Goal: Transaction & Acquisition: Purchase product/service

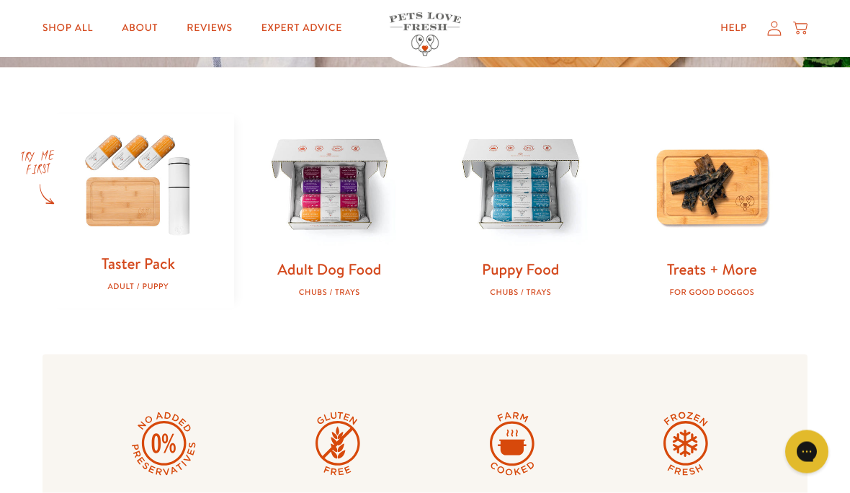
scroll to position [410, 0]
click at [140, 191] on img at bounding box center [138, 182] width 145 height 139
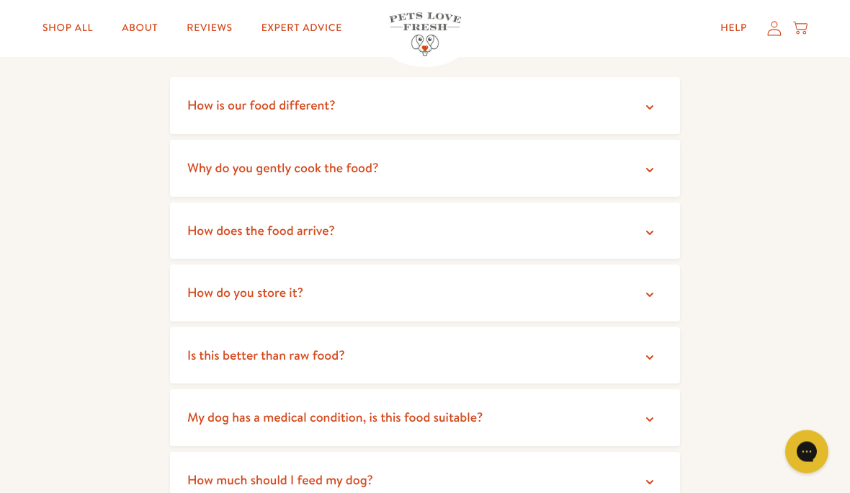
scroll to position [2556, 0]
click at [660, 274] on summary "How do you store it?" at bounding box center [425, 292] width 510 height 57
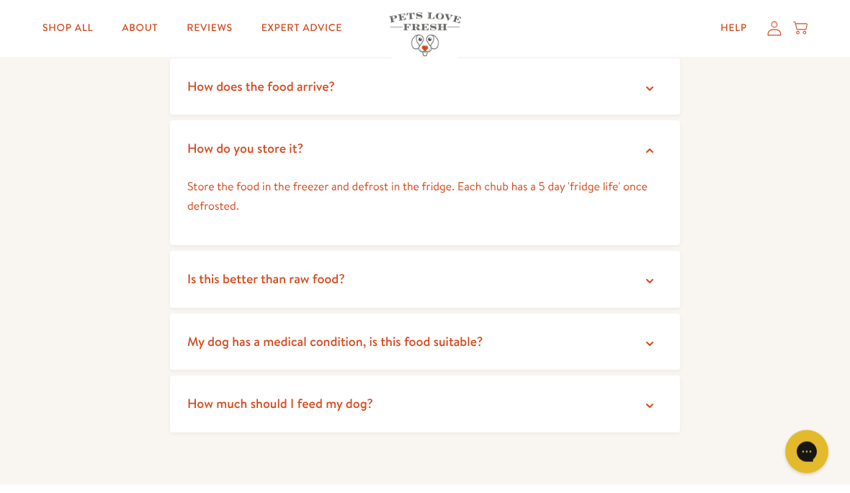
scroll to position [2698, 0]
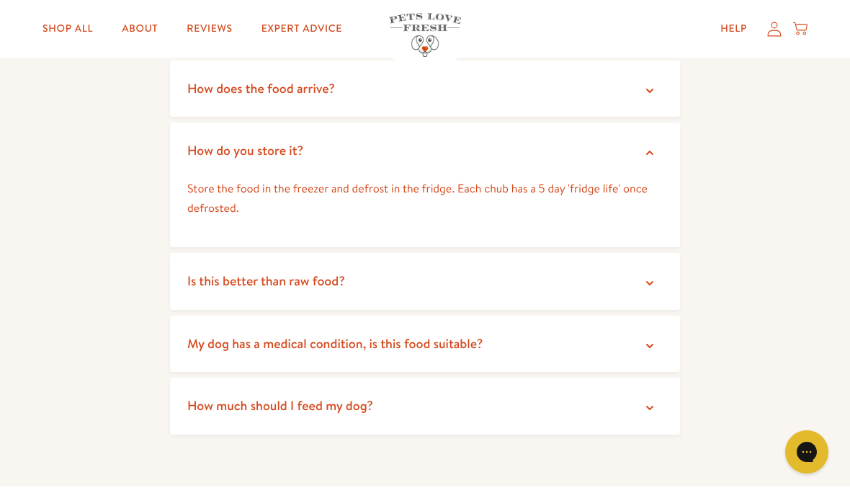
click at [658, 265] on summary "Is this better than raw food?" at bounding box center [425, 281] width 510 height 57
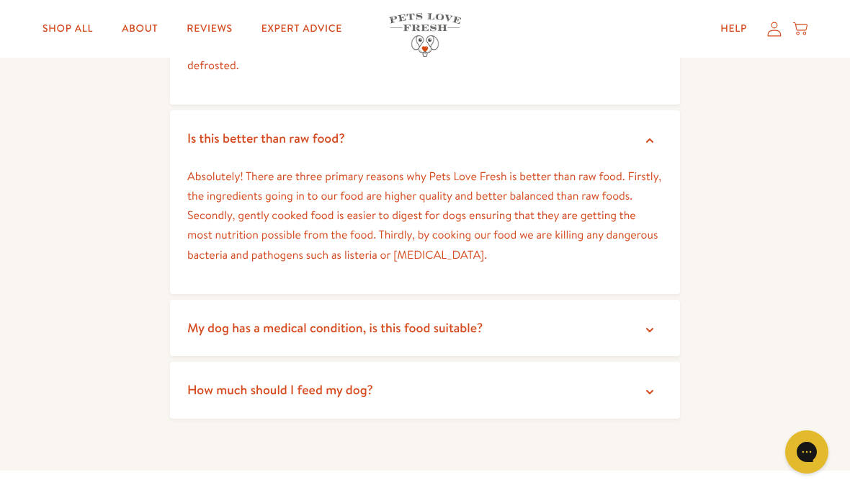
scroll to position [2916, 0]
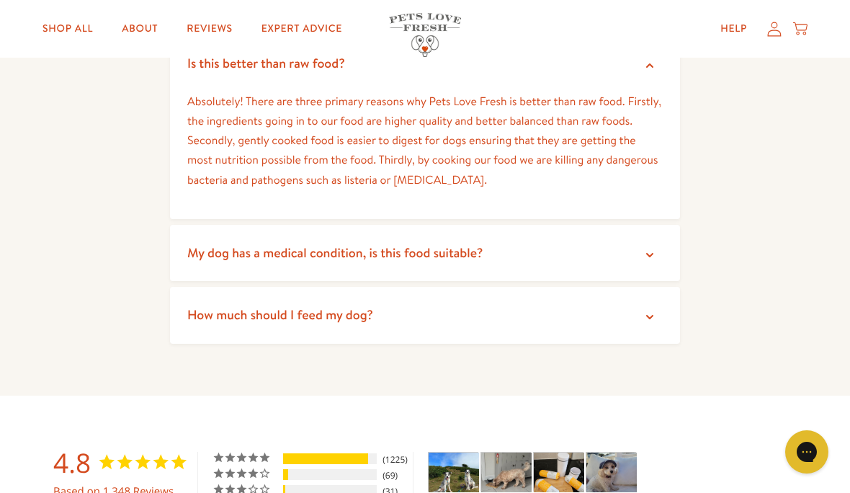
click at [658, 299] on summary "How much should I feed my dog?" at bounding box center [425, 315] width 510 height 57
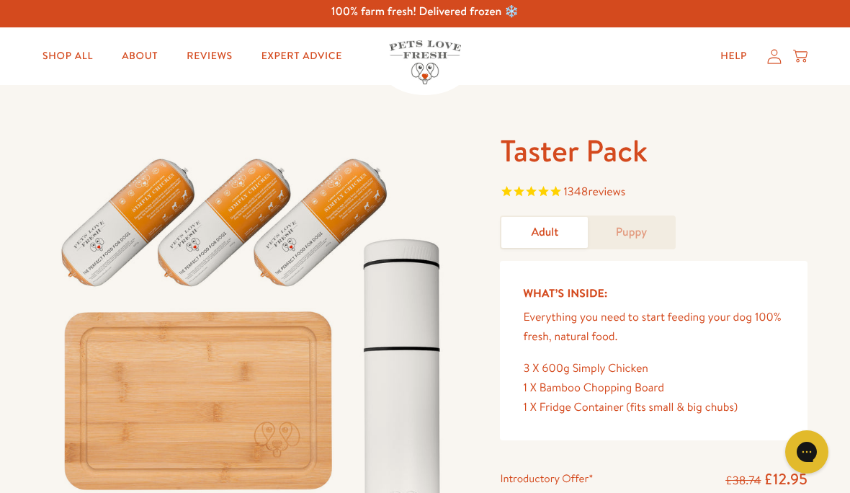
scroll to position [0, 0]
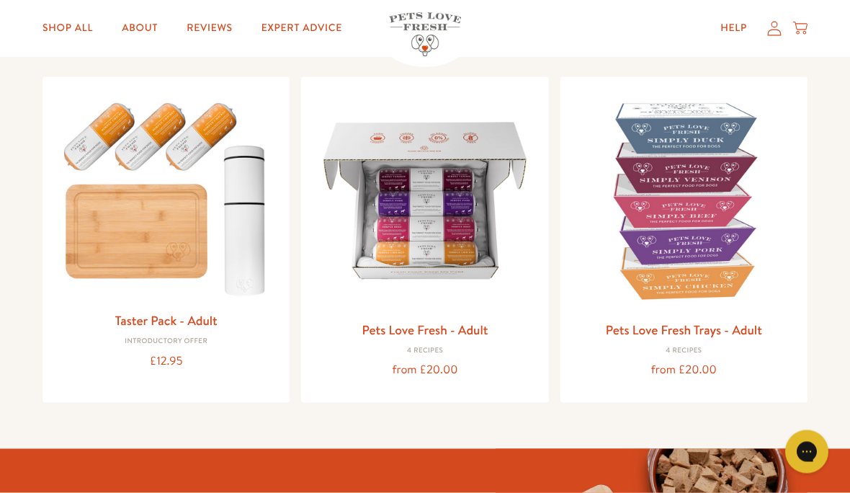
scroll to position [143, 0]
click at [536, 192] on img at bounding box center [425, 200] width 224 height 224
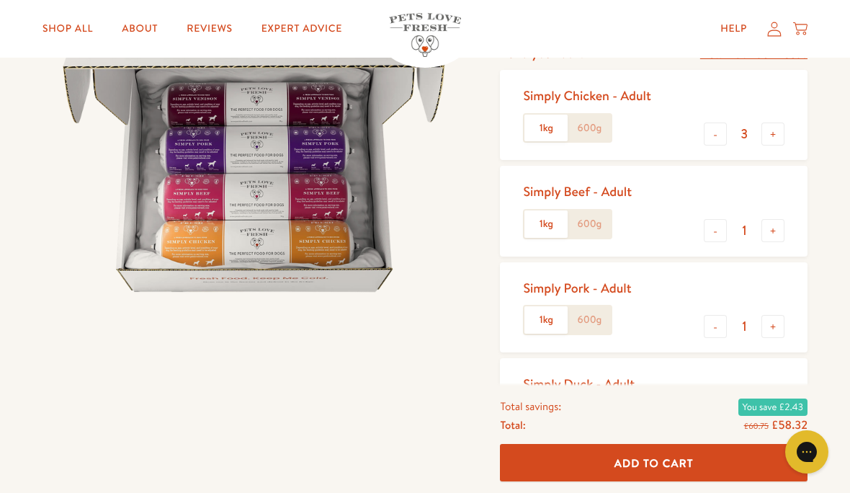
scroll to position [203, 0]
click at [708, 126] on button "-" at bounding box center [715, 133] width 23 height 23
click at [708, 129] on button "-" at bounding box center [715, 133] width 23 height 23
type input "1"
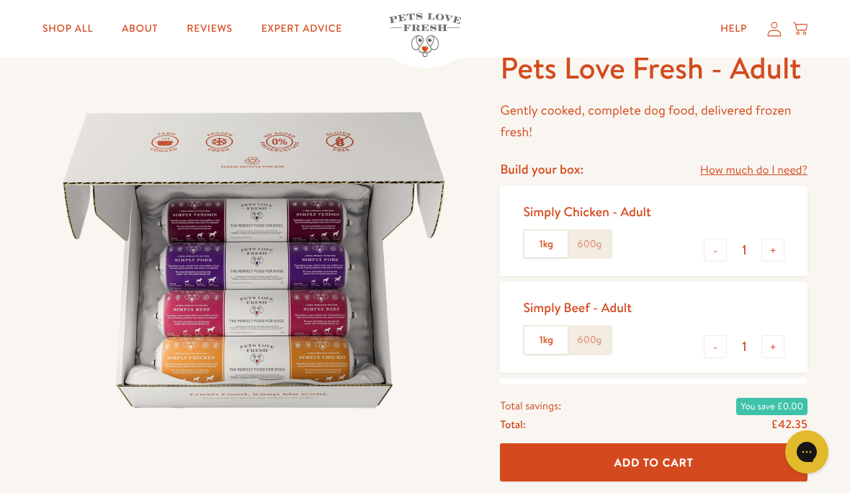
scroll to position [0, 0]
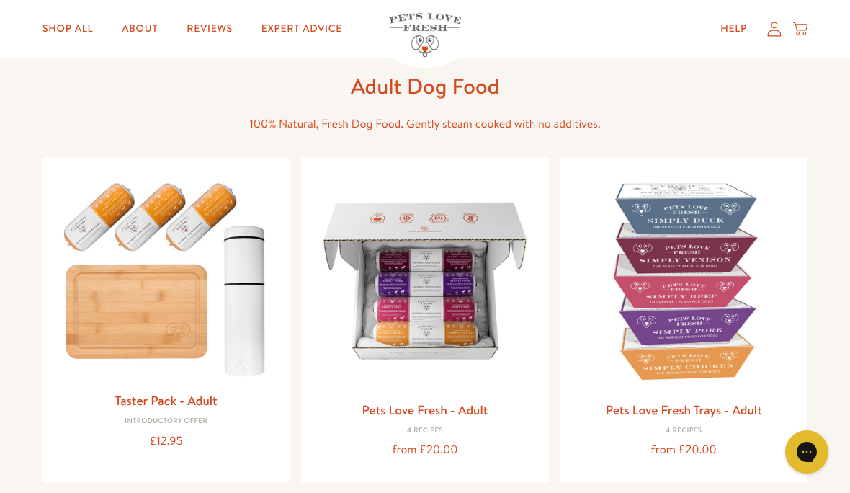
scroll to position [63, 0]
click at [75, 18] on link "Shop All" at bounding box center [67, 28] width 73 height 29
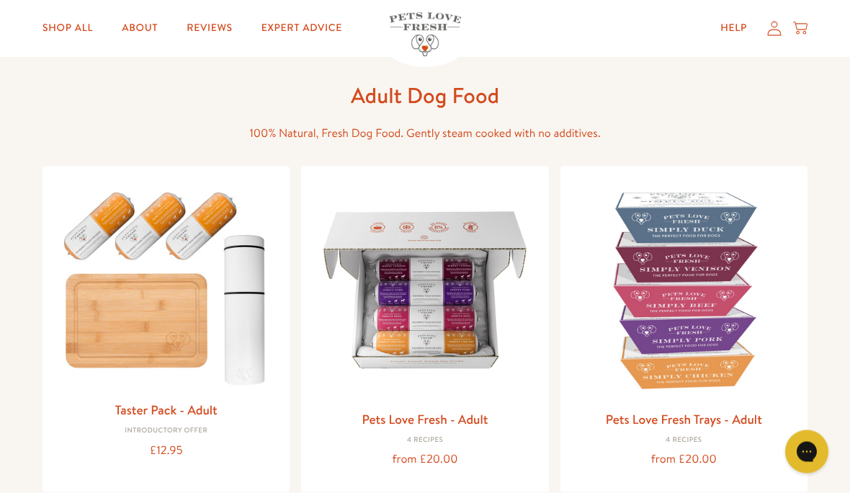
scroll to position [53, 0]
click at [727, 297] on img at bounding box center [684, 290] width 224 height 224
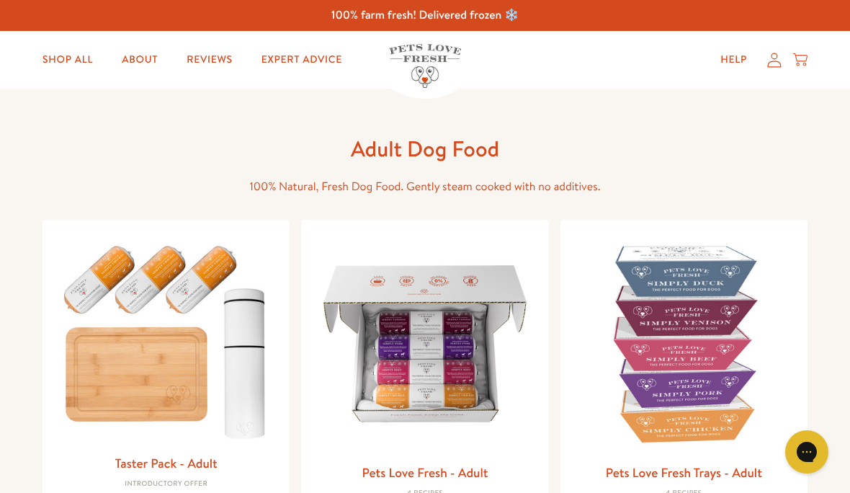
scroll to position [118, 0]
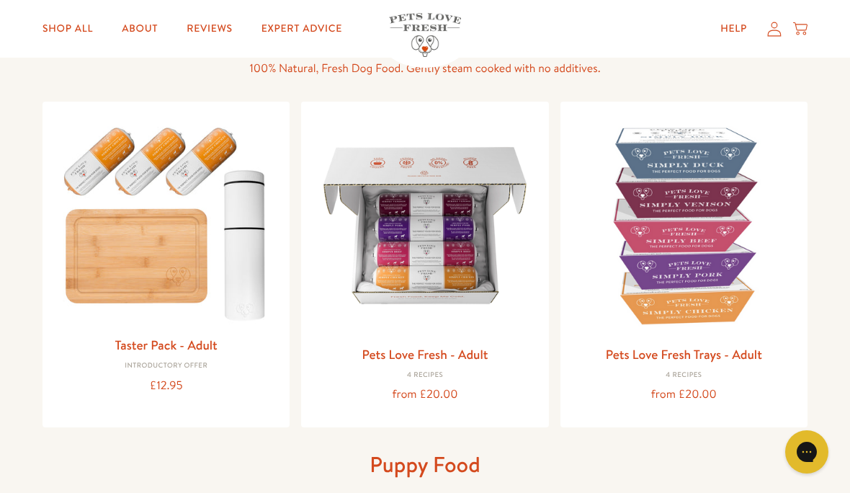
click at [162, 280] on img at bounding box center [166, 220] width 224 height 215
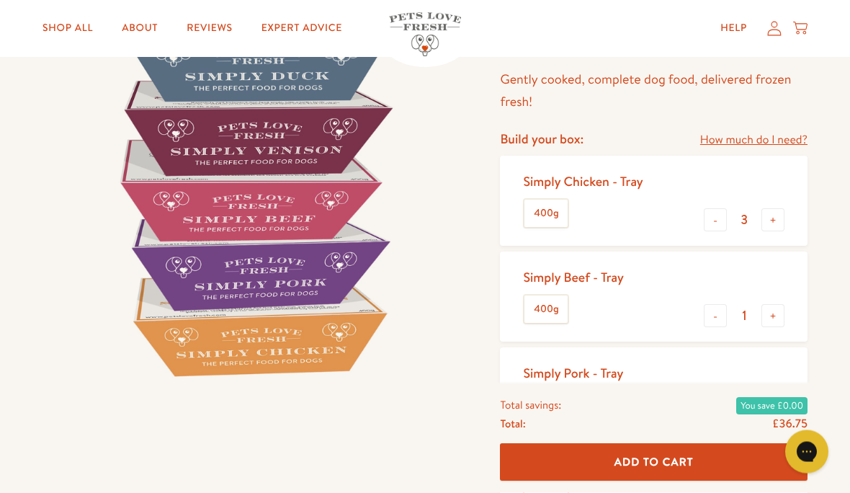
scroll to position [156, 0]
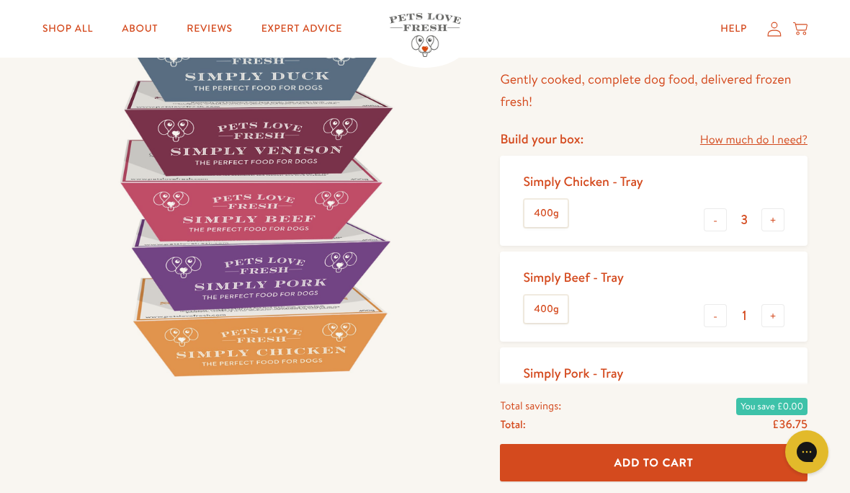
click at [715, 213] on button "-" at bounding box center [715, 219] width 23 height 23
click at [717, 213] on button "-" at bounding box center [715, 219] width 23 height 23
type input "1"
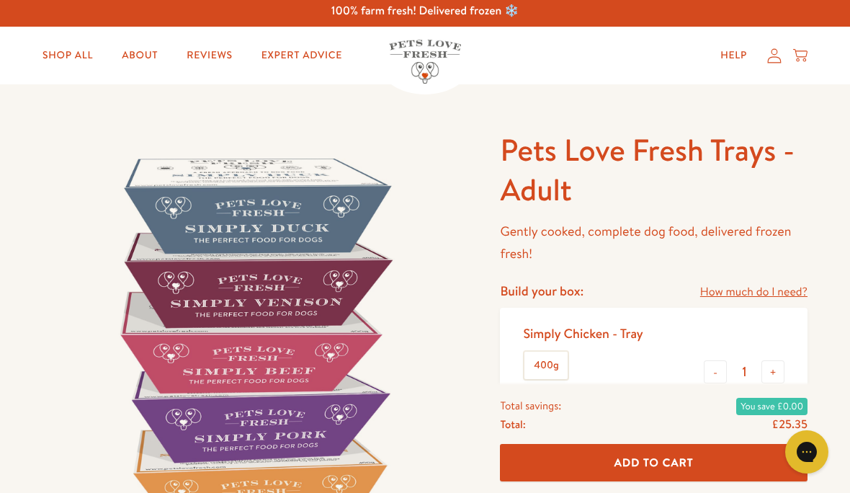
scroll to position [0, 0]
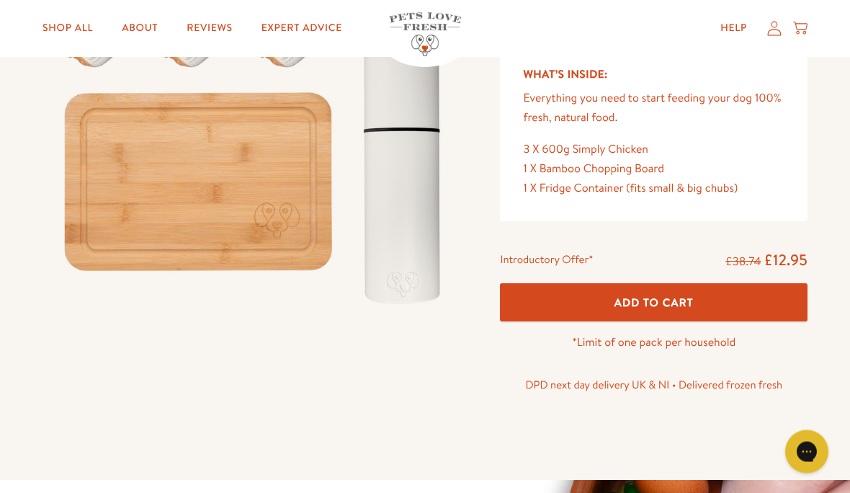
scroll to position [223, 0]
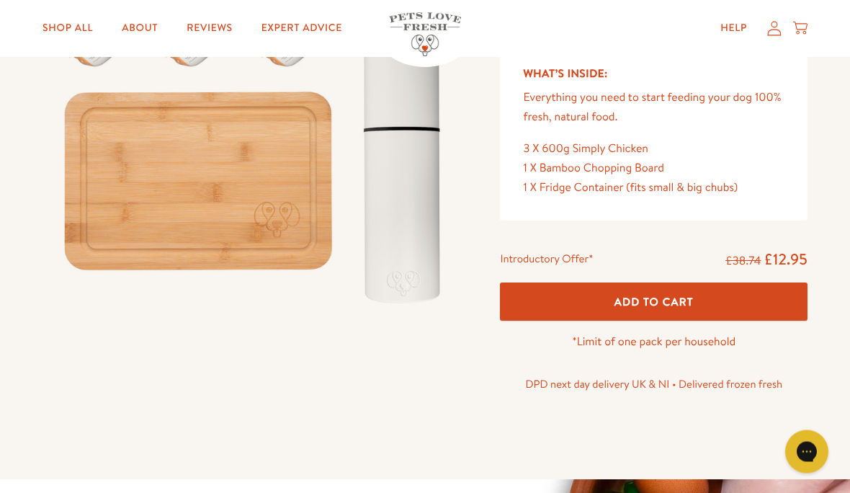
click at [678, 287] on button "Add To Cart" at bounding box center [653, 302] width 307 height 38
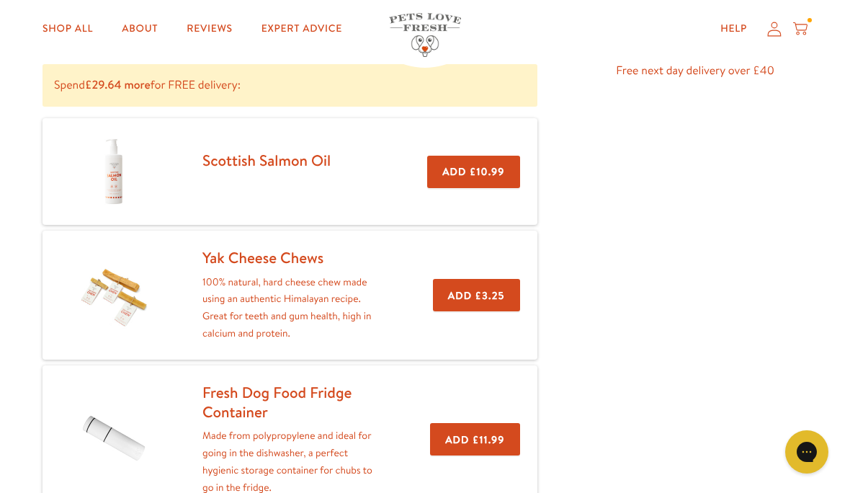
scroll to position [225, 0]
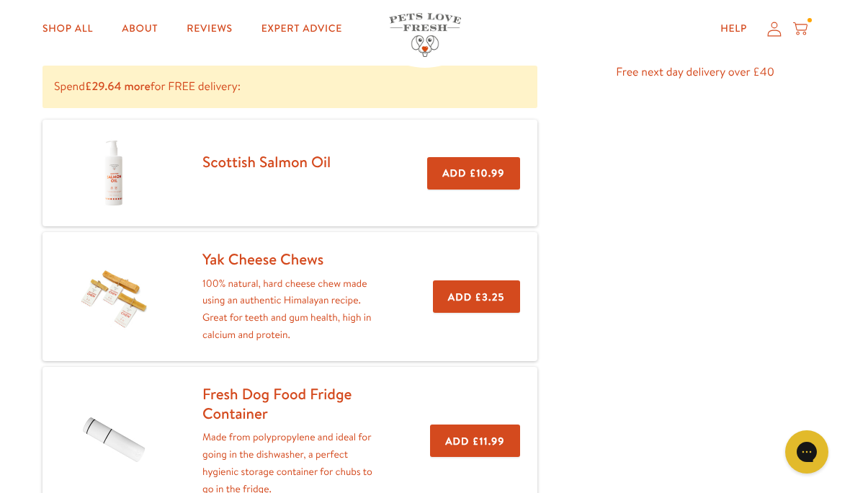
click at [475, 291] on button "Add £3.25" at bounding box center [476, 296] width 87 height 32
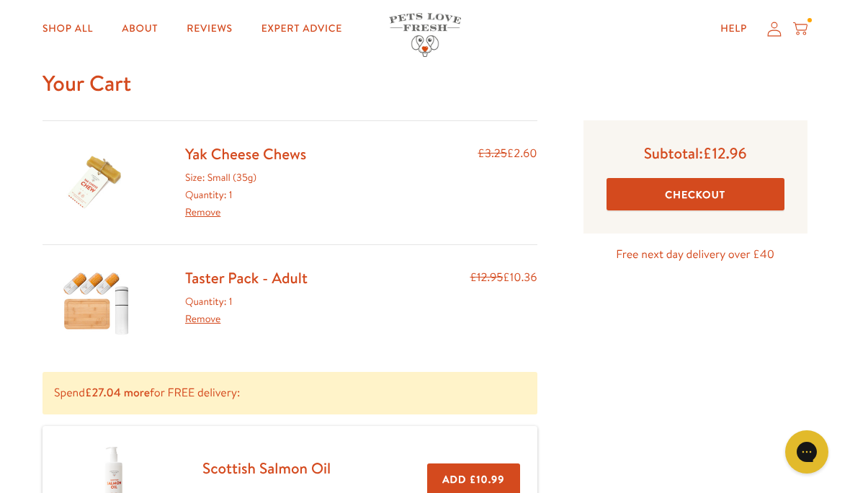
scroll to position [42, 0]
click at [701, 192] on button "Checkout" at bounding box center [695, 195] width 178 height 32
